Goal: Navigation & Orientation: Find specific page/section

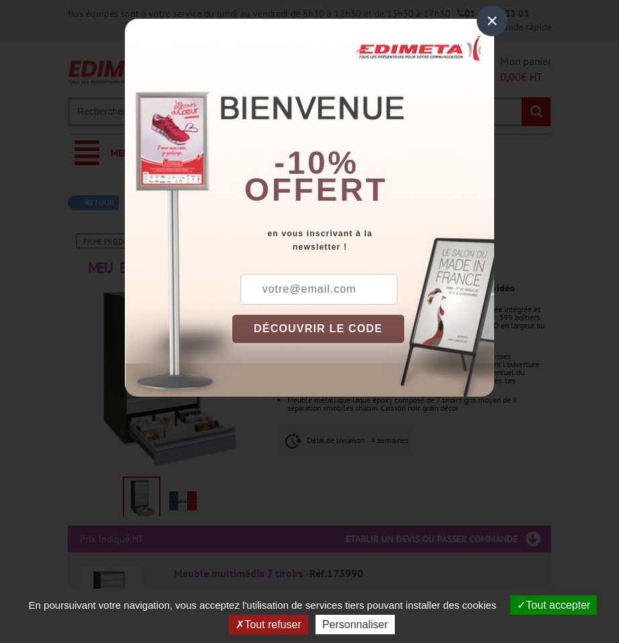
click at [493, 17] on div "×" at bounding box center [492, 20] width 31 height 31
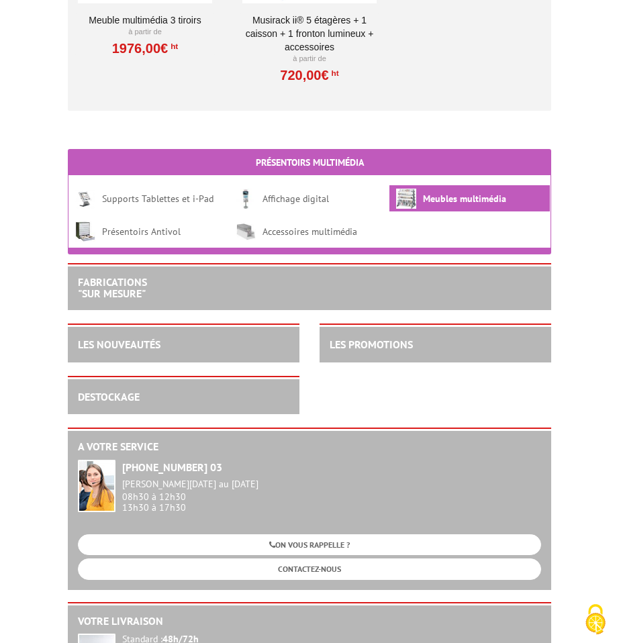
scroll to position [1879, 0]
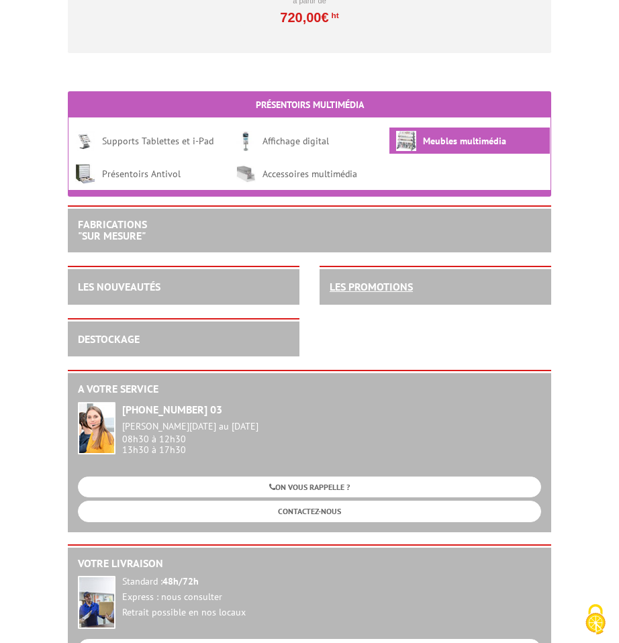
click at [373, 289] on link "LES PROMOTIONS" at bounding box center [371, 286] width 83 height 13
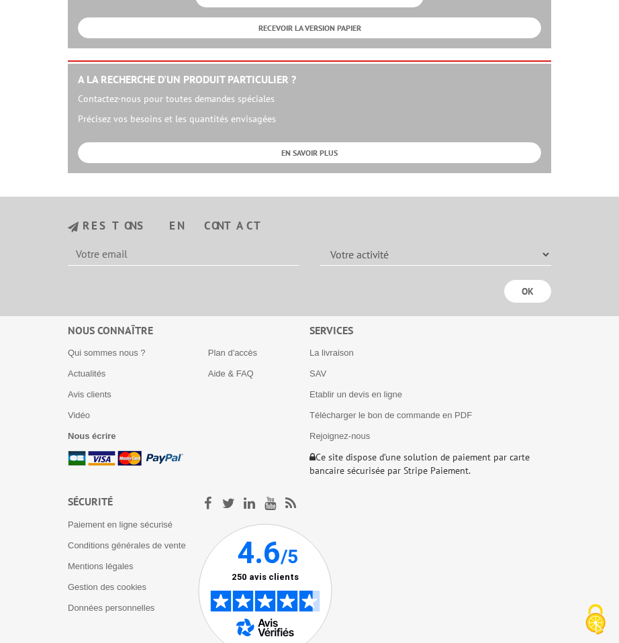
scroll to position [8323, 0]
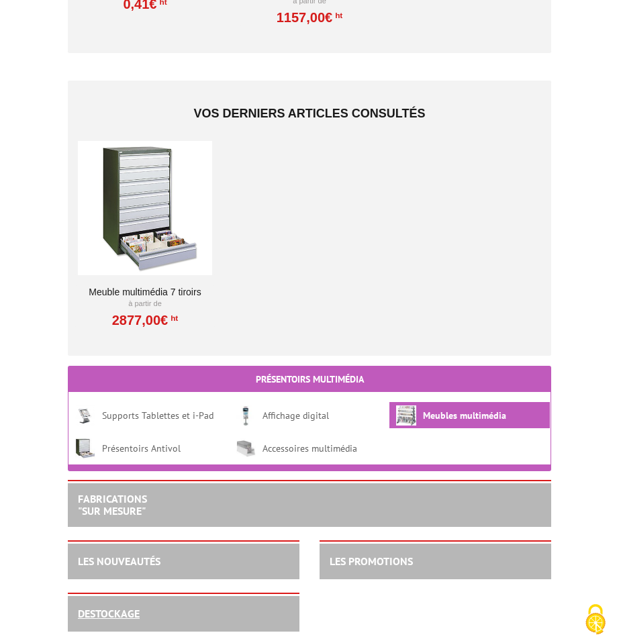
click at [121, 613] on link "DESTOCKAGE" at bounding box center [109, 613] width 62 height 13
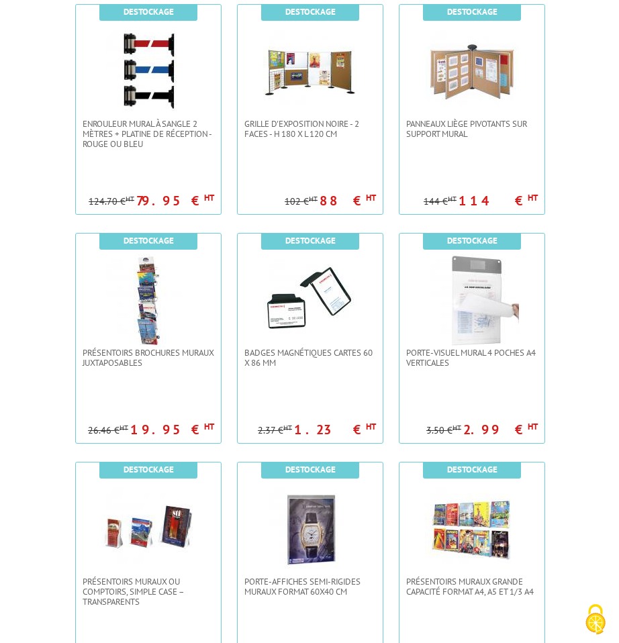
scroll to position [3020, 0]
